Goal: Transaction & Acquisition: Purchase product/service

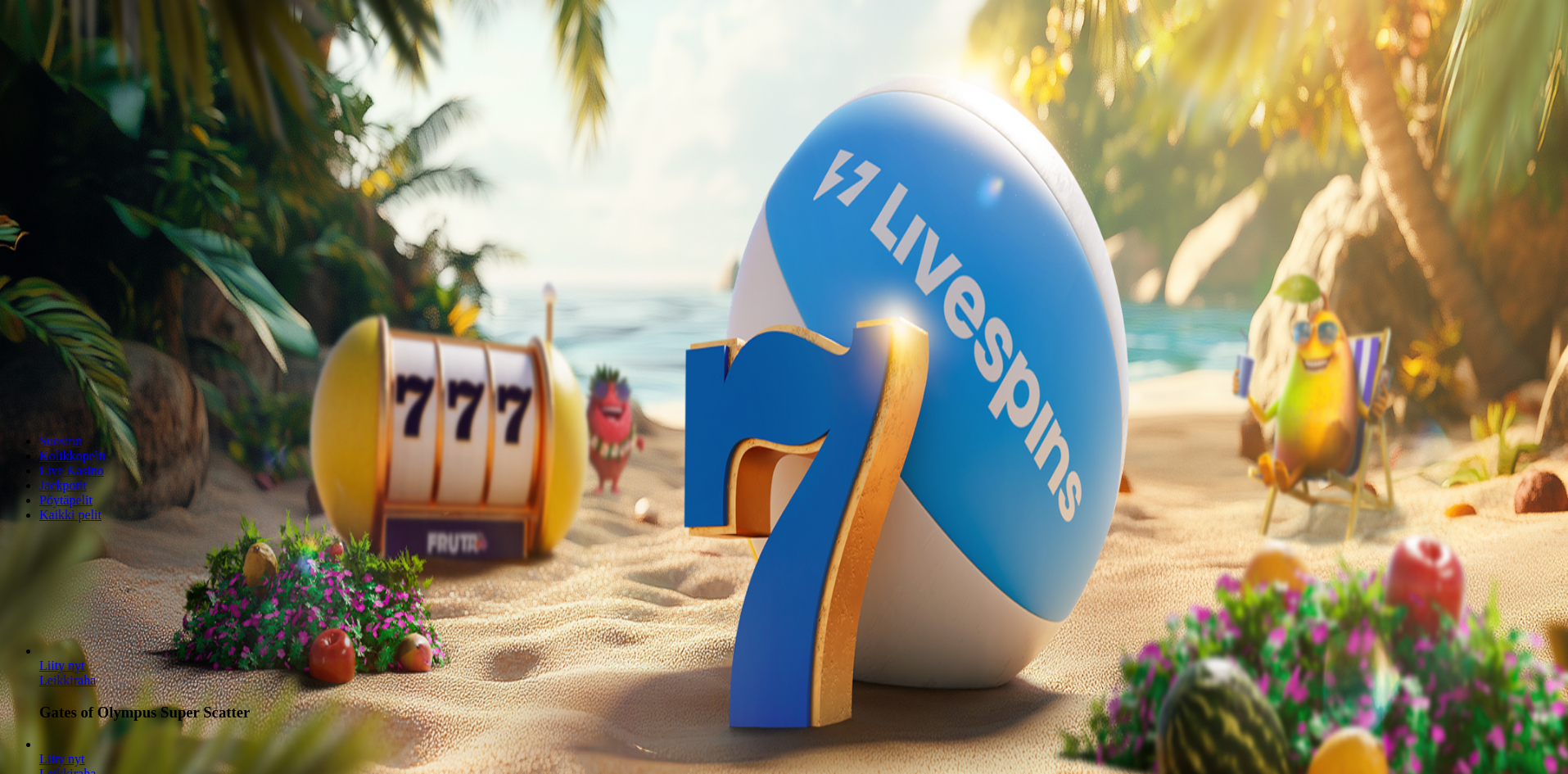
click at [96, 66] on span "Kirjaudu" at bounding box center [113, 59] width 40 height 12
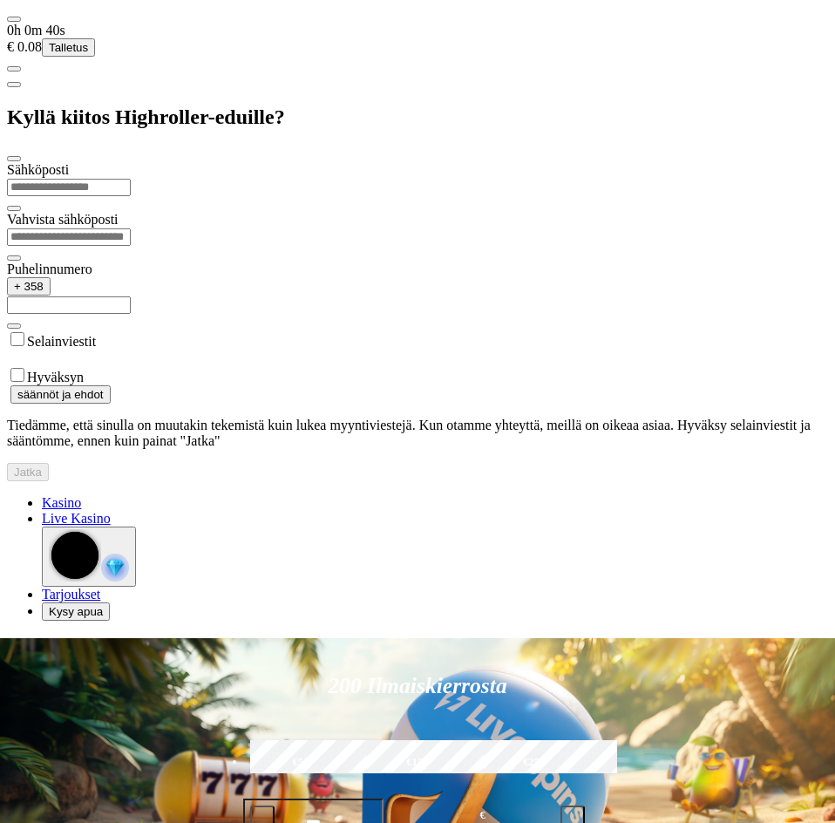
click at [615, 481] on div at bounding box center [417, 481] width 821 height 0
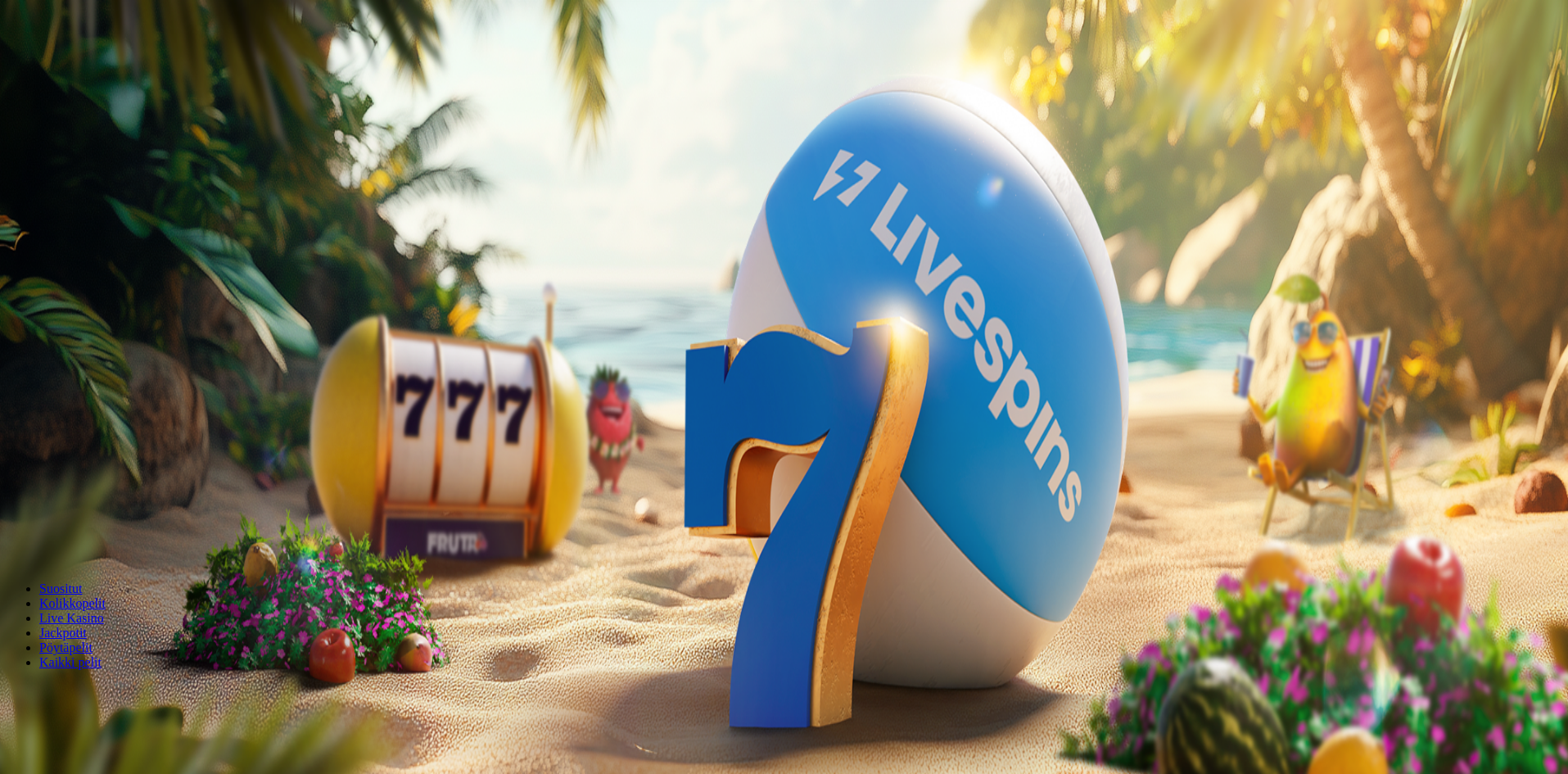
click at [300, 176] on img "Primary" at bounding box center [328, 147] width 57 height 57
click at [50, 210] on span "Talletus" at bounding box center [31, 204] width 37 height 12
drag, startPoint x: 293, startPoint y: 143, endPoint x: 181, endPoint y: 144, distance: 112.0
click at [178, 144] on div "0h 0m 46s Taso 66 [PERSON_NAME] € 0.08 Talletus € 0.08 Kasino Live Kasino Palkk…" at bounding box center [786, 296] width 1559 height 579
type input "**"
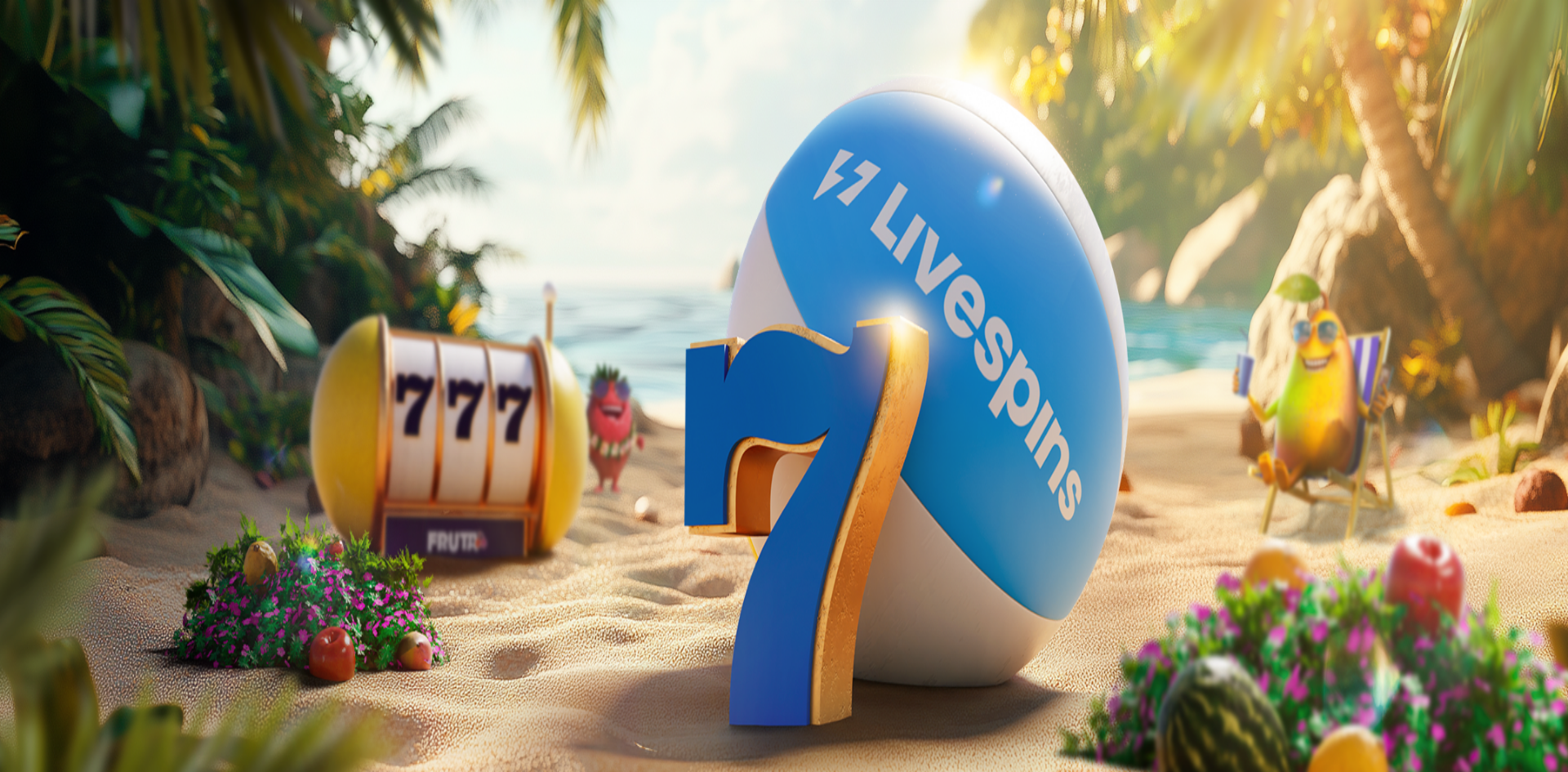
click at [303, 411] on form "€50 €150 €250 ** € TALLETA JA PELAA 200 kierrätysvapaata ilmaiskierrosta ensita…" at bounding box center [784, 497] width 1555 height 172
drag, startPoint x: 377, startPoint y: 222, endPoint x: 421, endPoint y: 230, distance: 44.7
click at [118, 567] on button "TALLETA JA PELAA" at bounding box center [62, 575] width 111 height 17
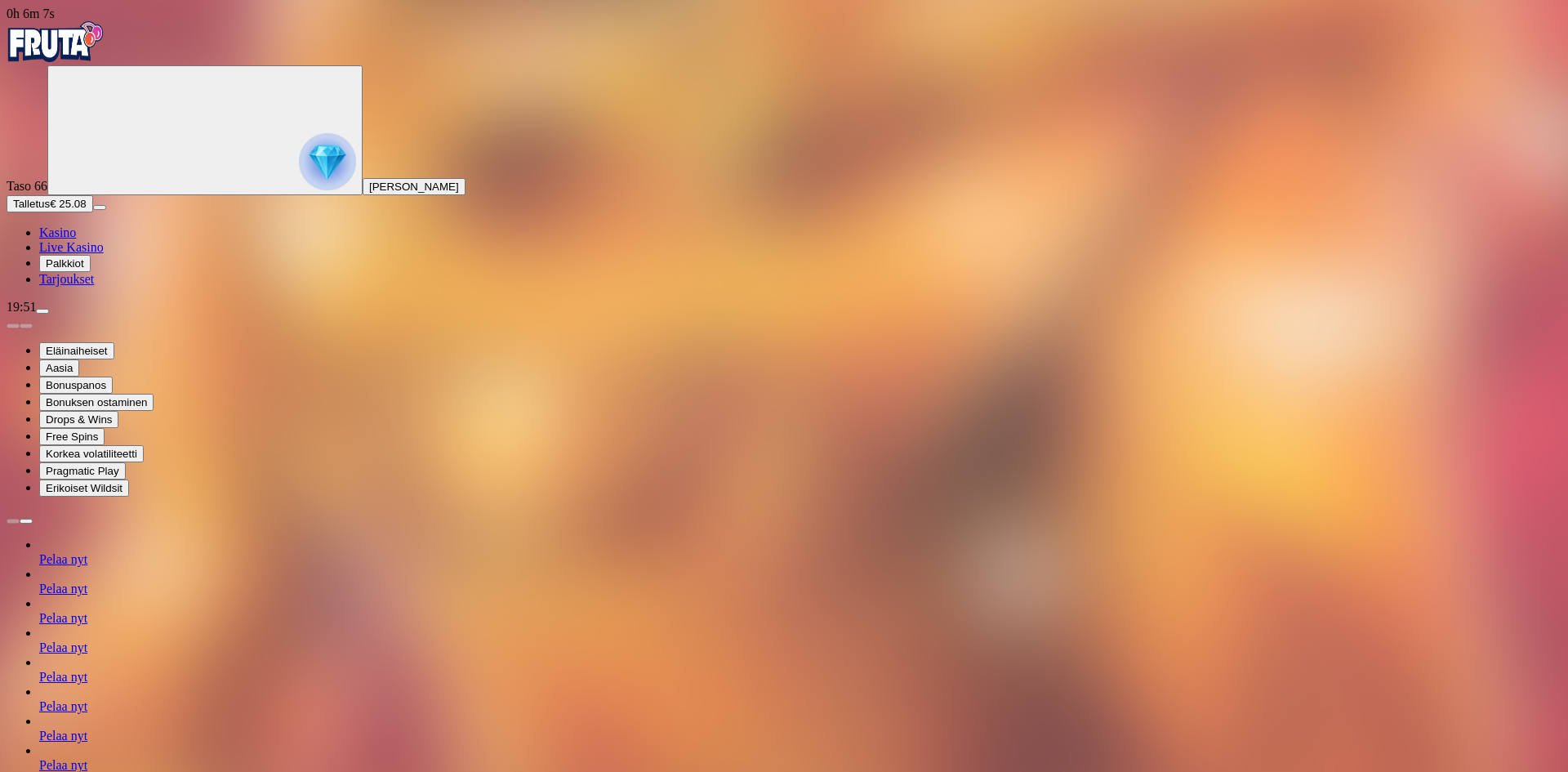
click at [105, 48] on img "Primary" at bounding box center [55, 42] width 98 height 41
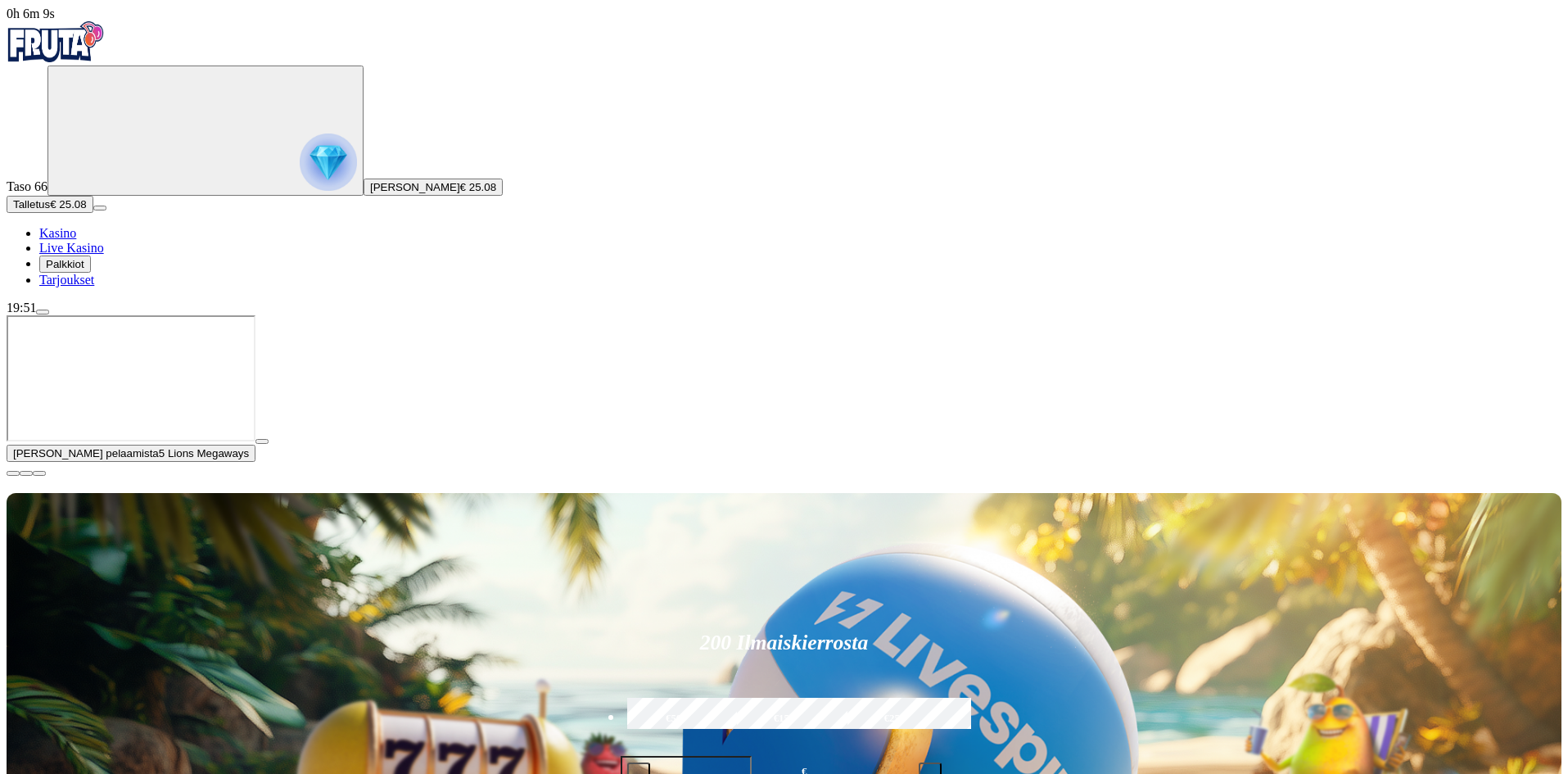
click at [13, 473] on span "close icon" at bounding box center [13, 473] width 0 height 0
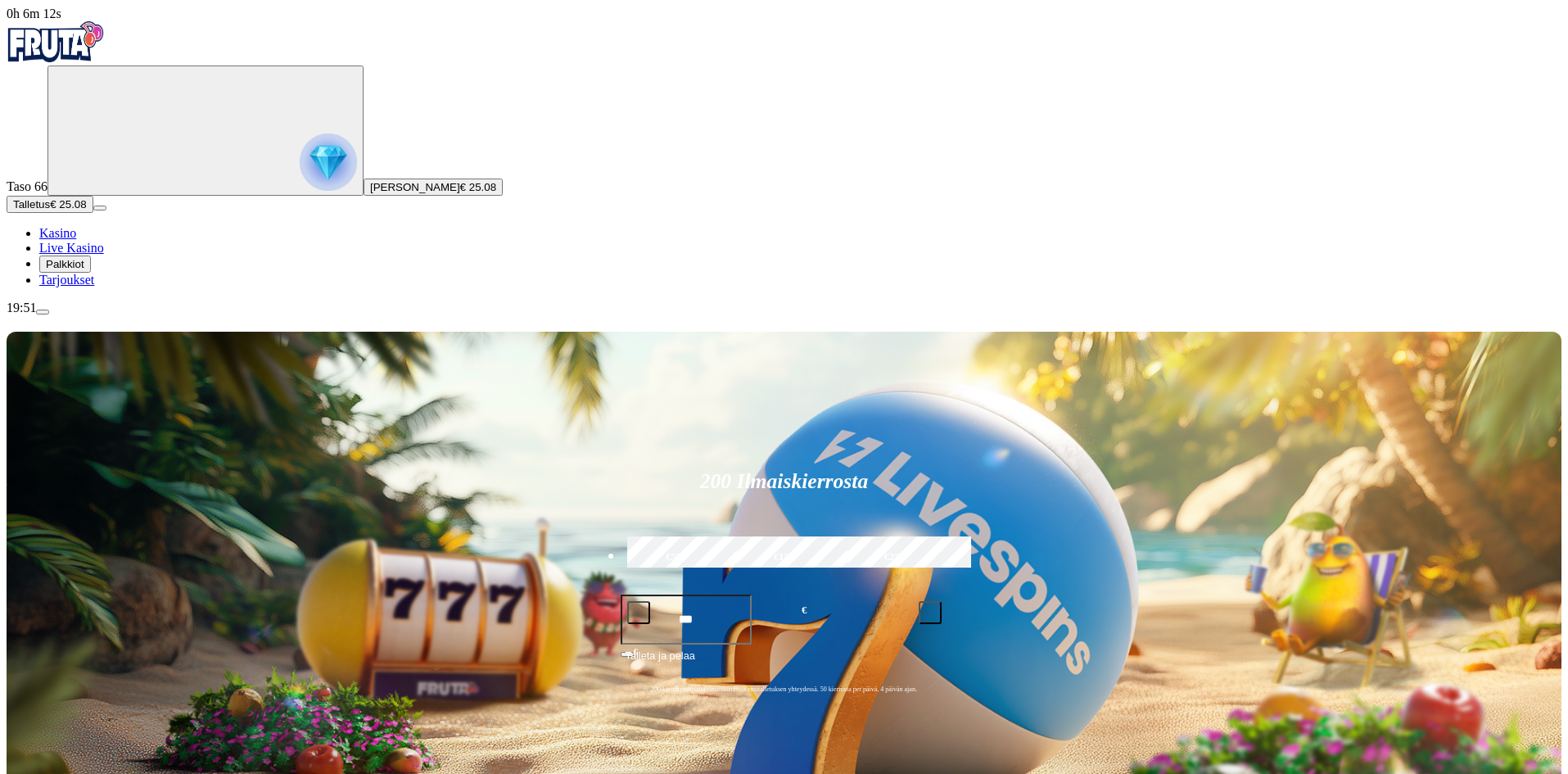
click at [93, 213] on button "Talletus € 25.08" at bounding box center [50, 204] width 86 height 17
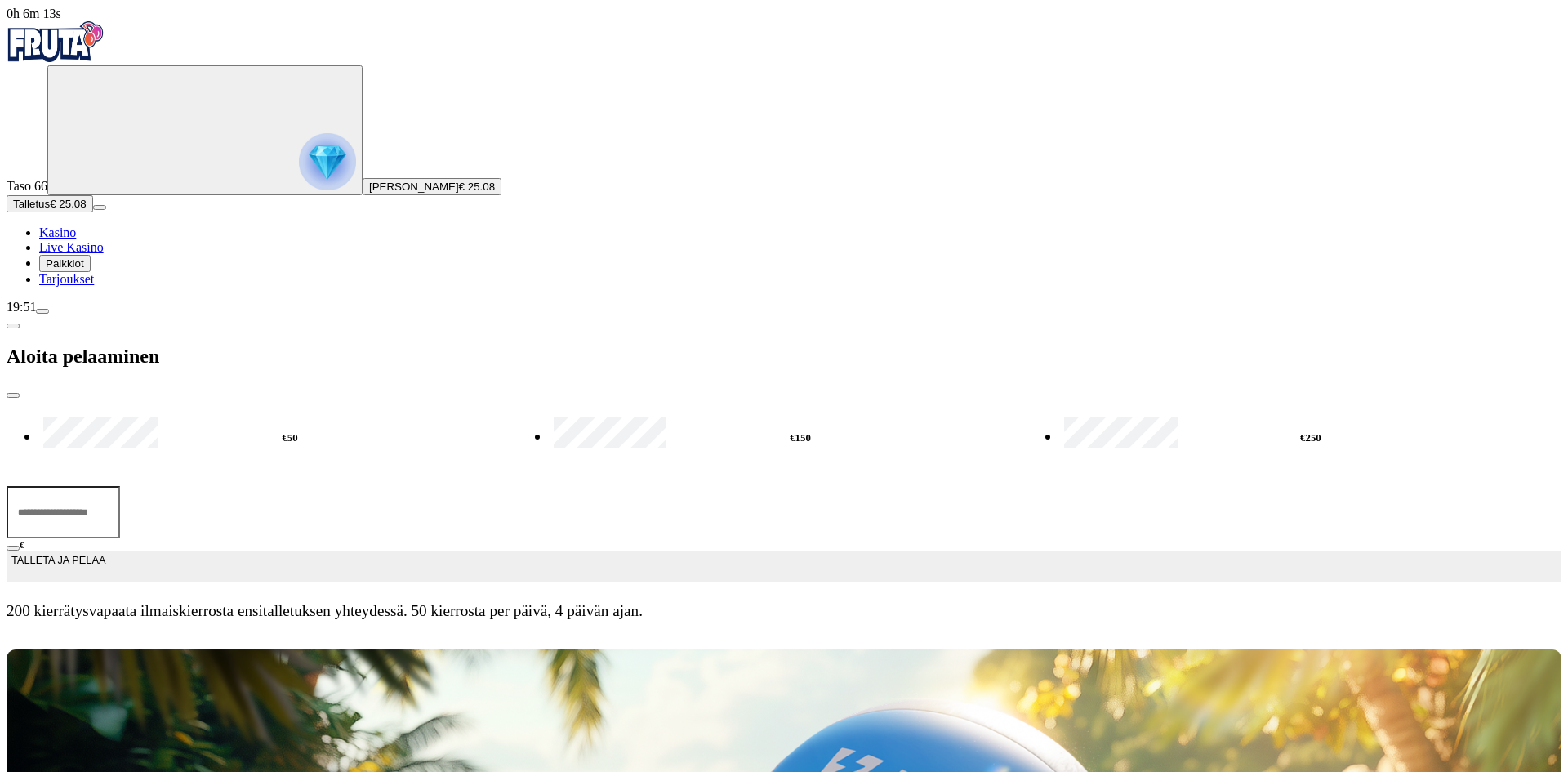
drag, startPoint x: 270, startPoint y: 143, endPoint x: 132, endPoint y: 130, distance: 138.6
click at [156, 137] on div "0h 6m 13s Taso 66 [PERSON_NAME] € 25.08 Talletus € 25.08 Kasino Live Kasino Pal…" at bounding box center [784, 319] width 1555 height 627
type input "**"
click at [105, 552] on span "TALLETA JA PELAA" at bounding box center [58, 566] width 94 height 29
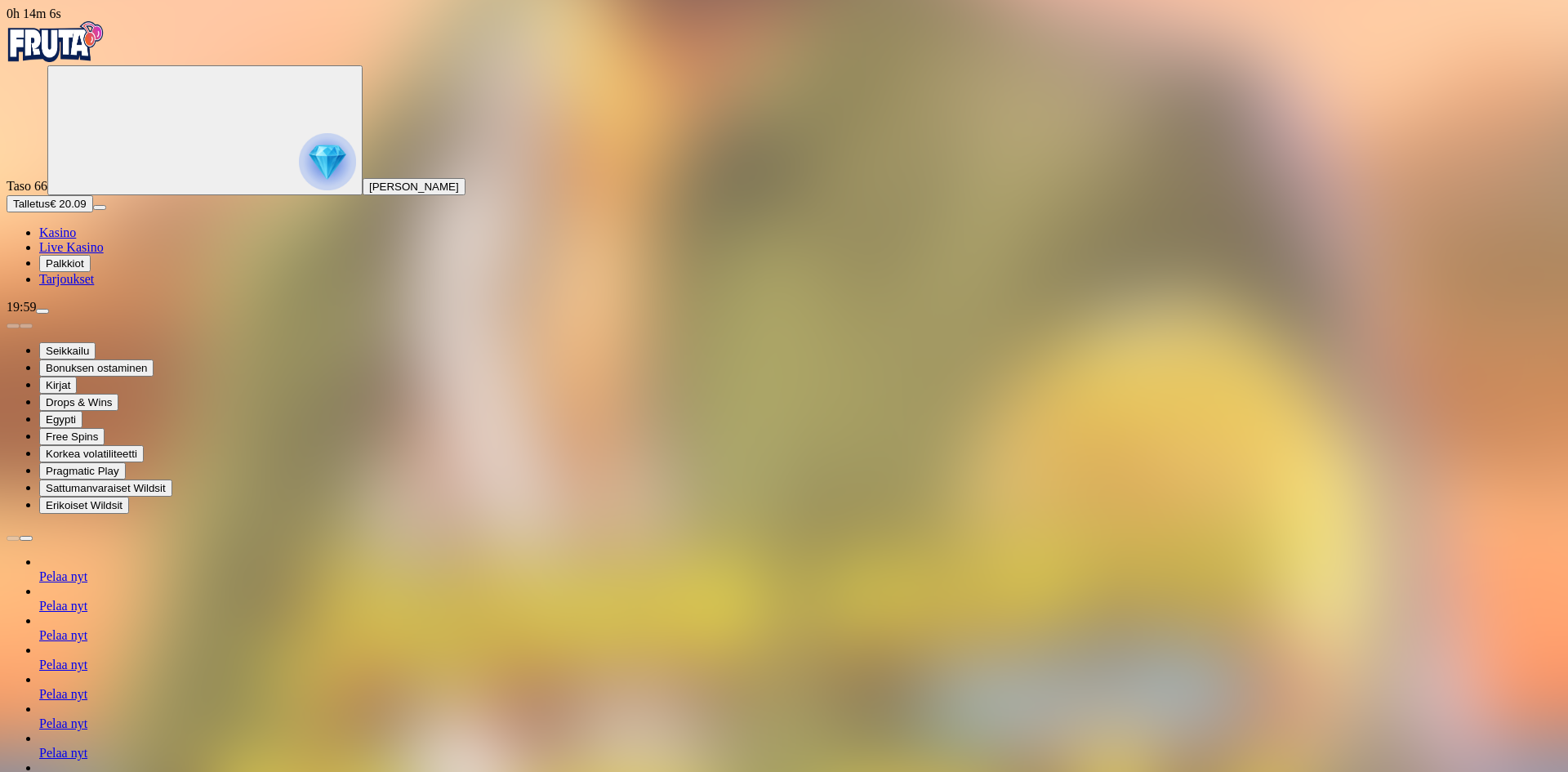
click at [64, 43] on img "Primary" at bounding box center [55, 42] width 98 height 41
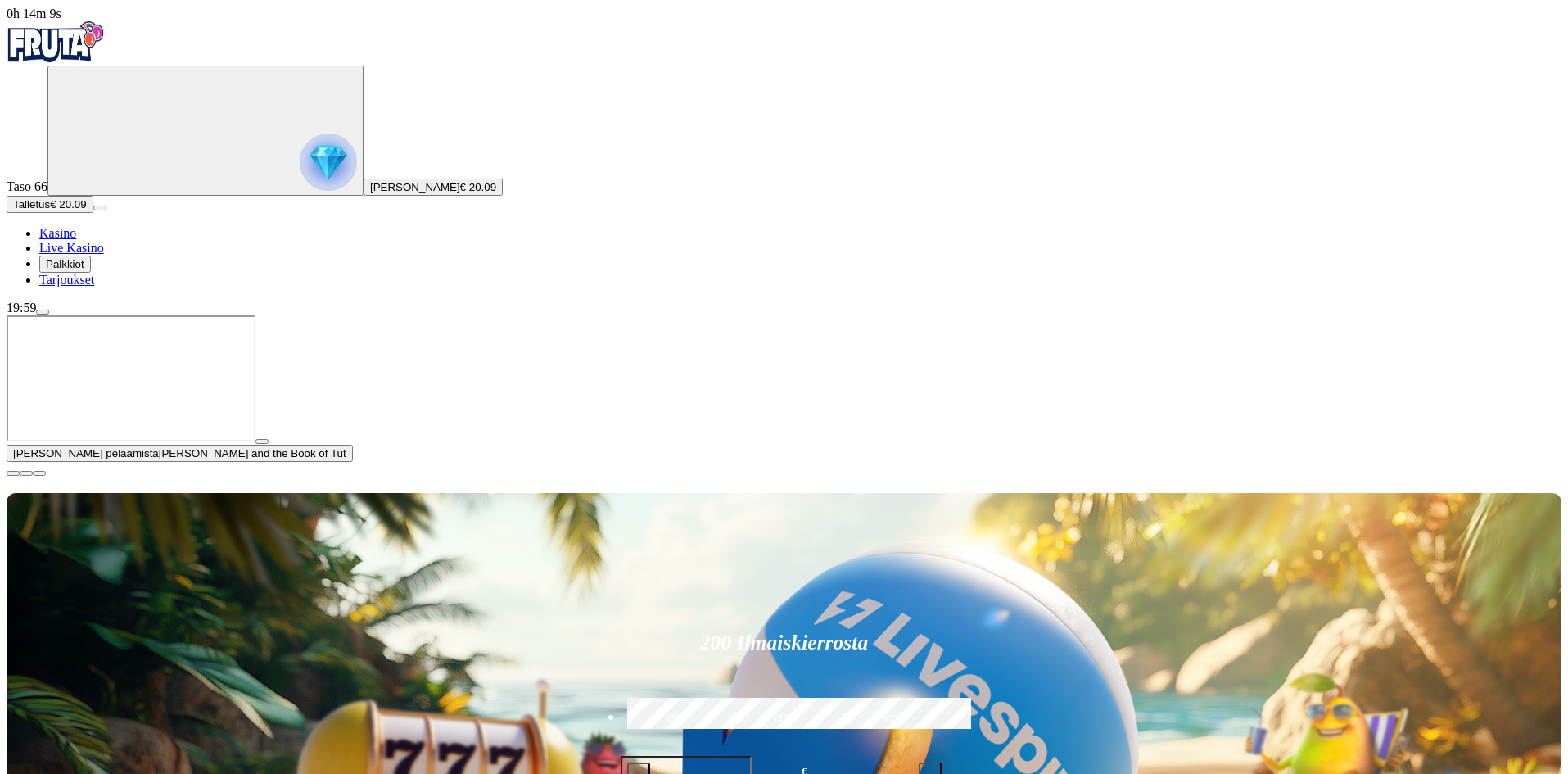
click at [13, 473] on span "close icon" at bounding box center [13, 473] width 0 height 0
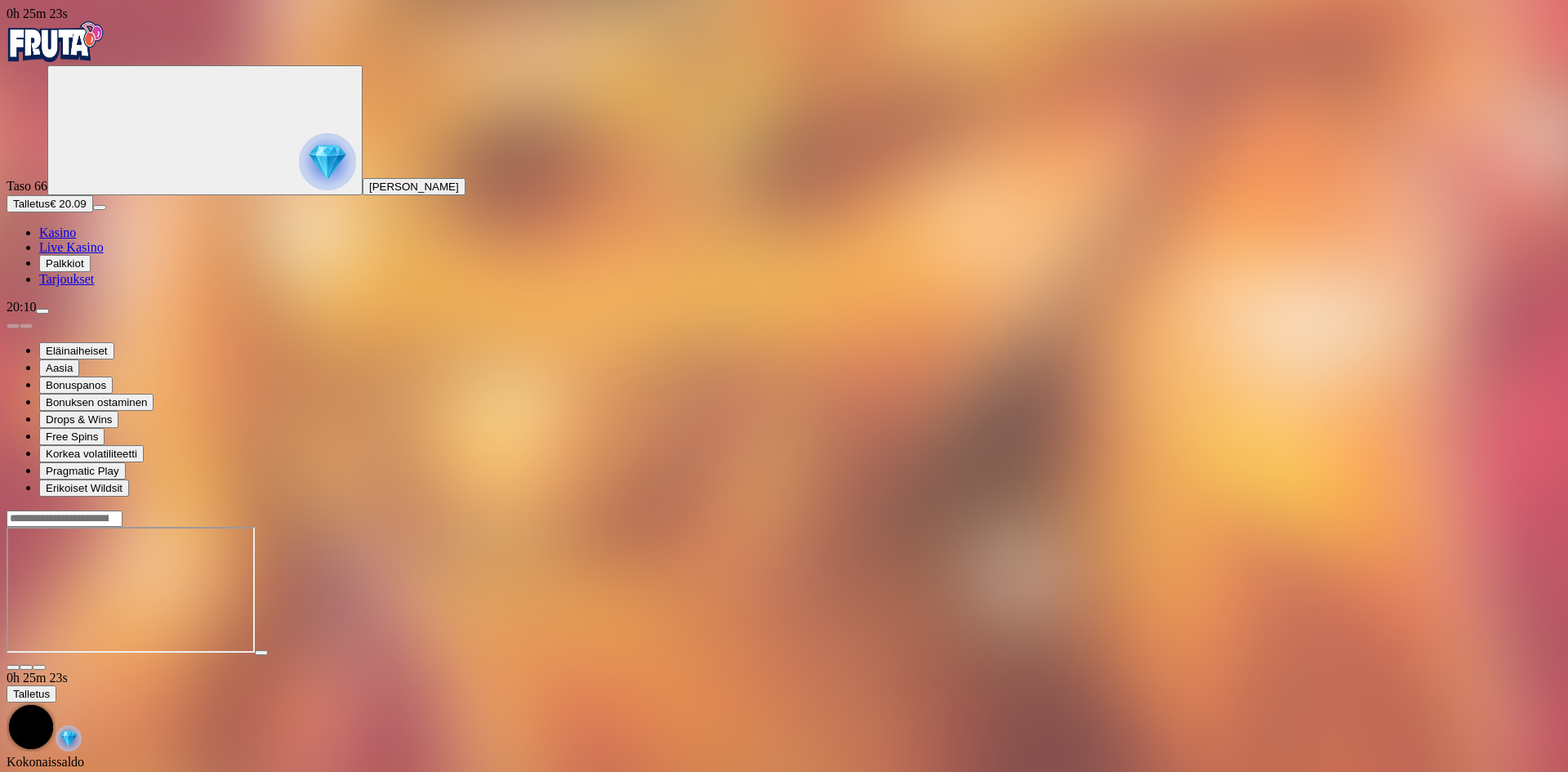
click at [86, 45] on img "Primary" at bounding box center [55, 42] width 98 height 41
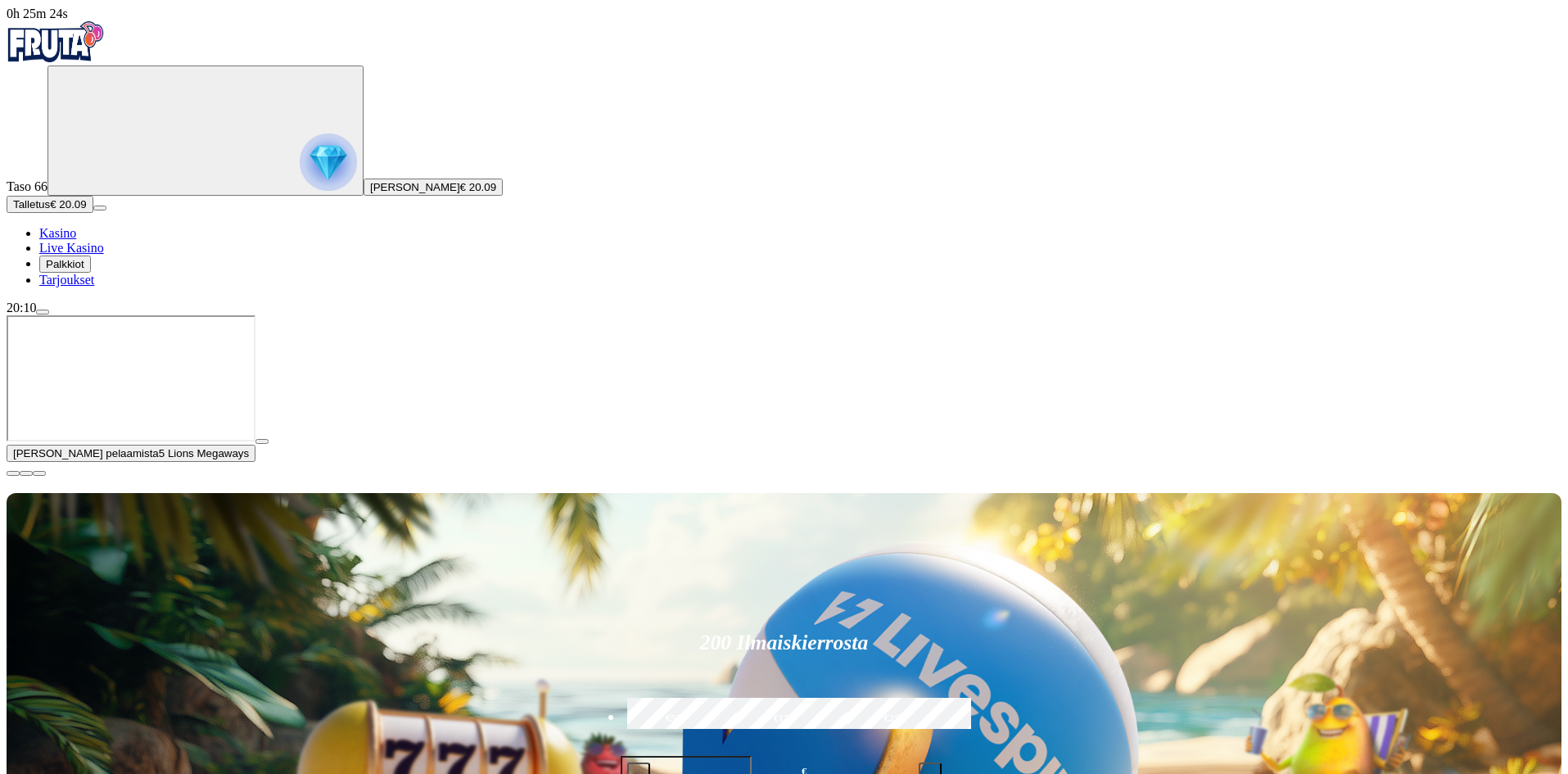
click at [20, 476] on button "button" at bounding box center [13, 472] width 13 height 5
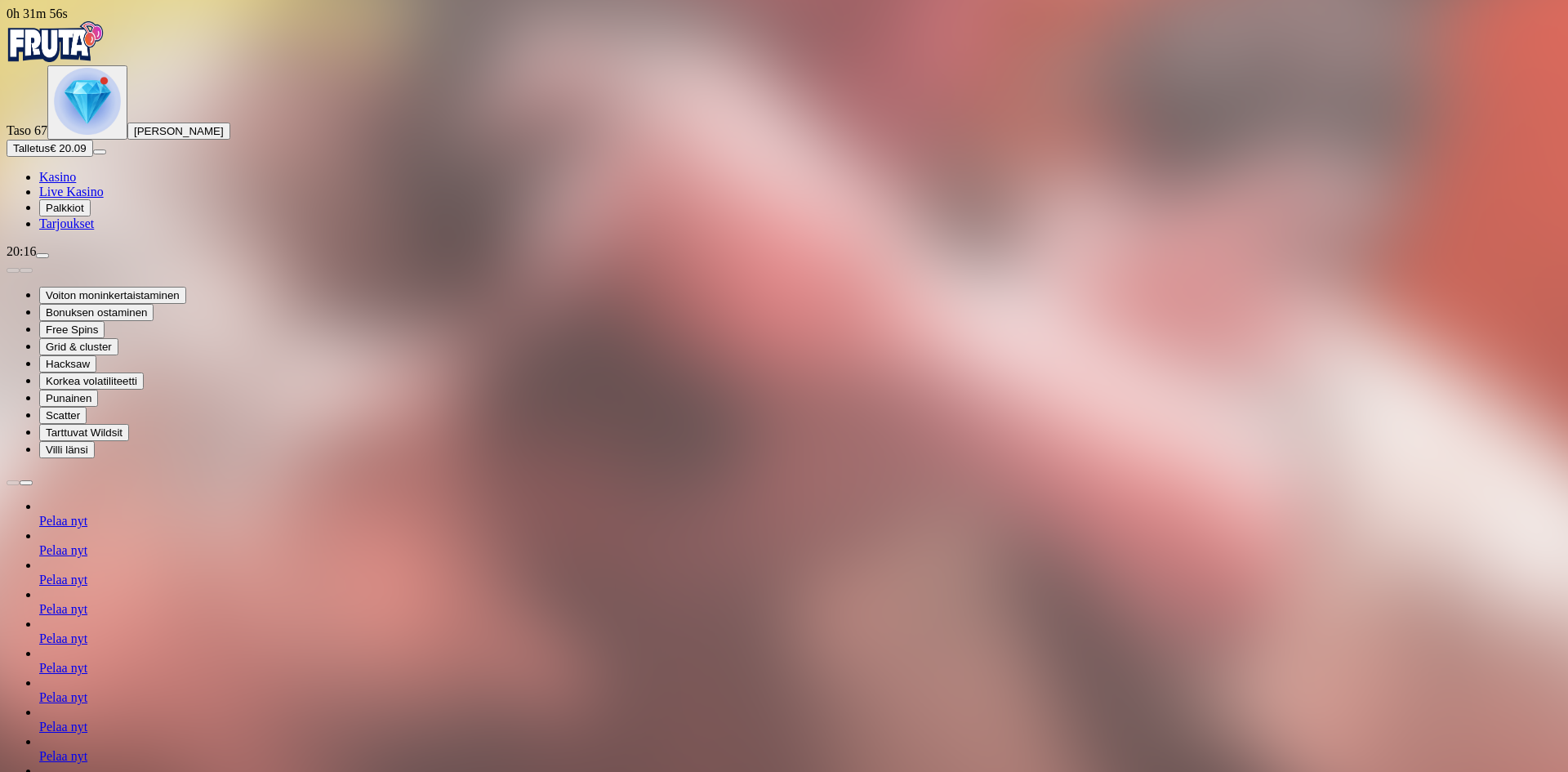
click at [66, 135] on img "Primary" at bounding box center [87, 100] width 67 height 67
